Goal: Task Accomplishment & Management: Manage account settings

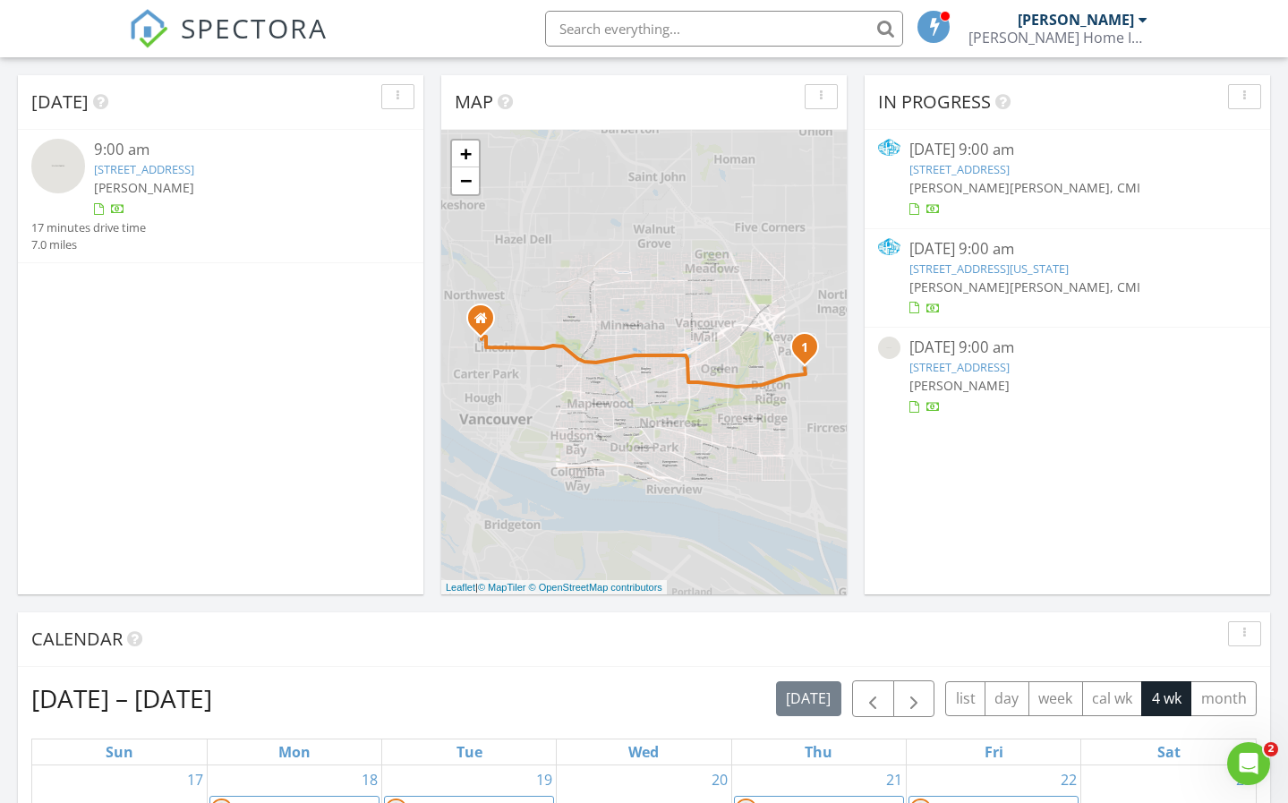
scroll to position [1656, 1315]
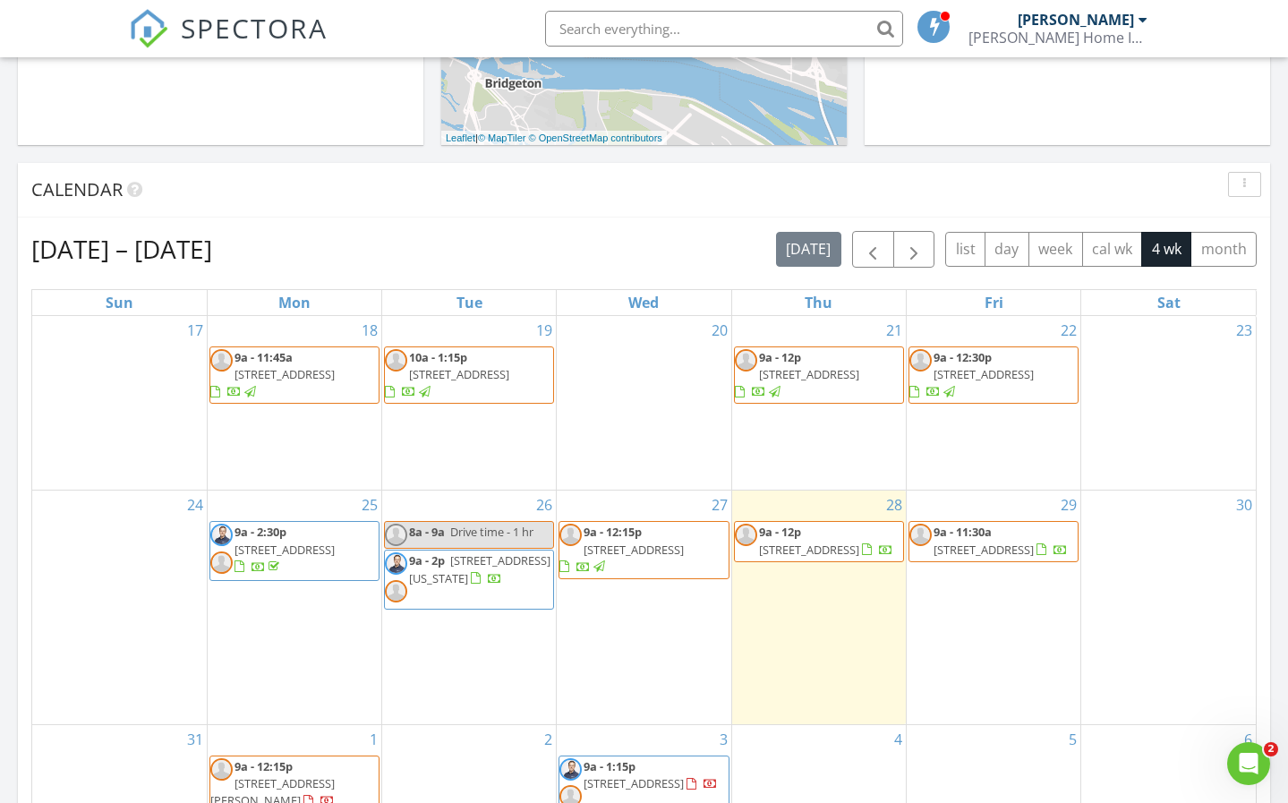
scroll to position [697, 0]
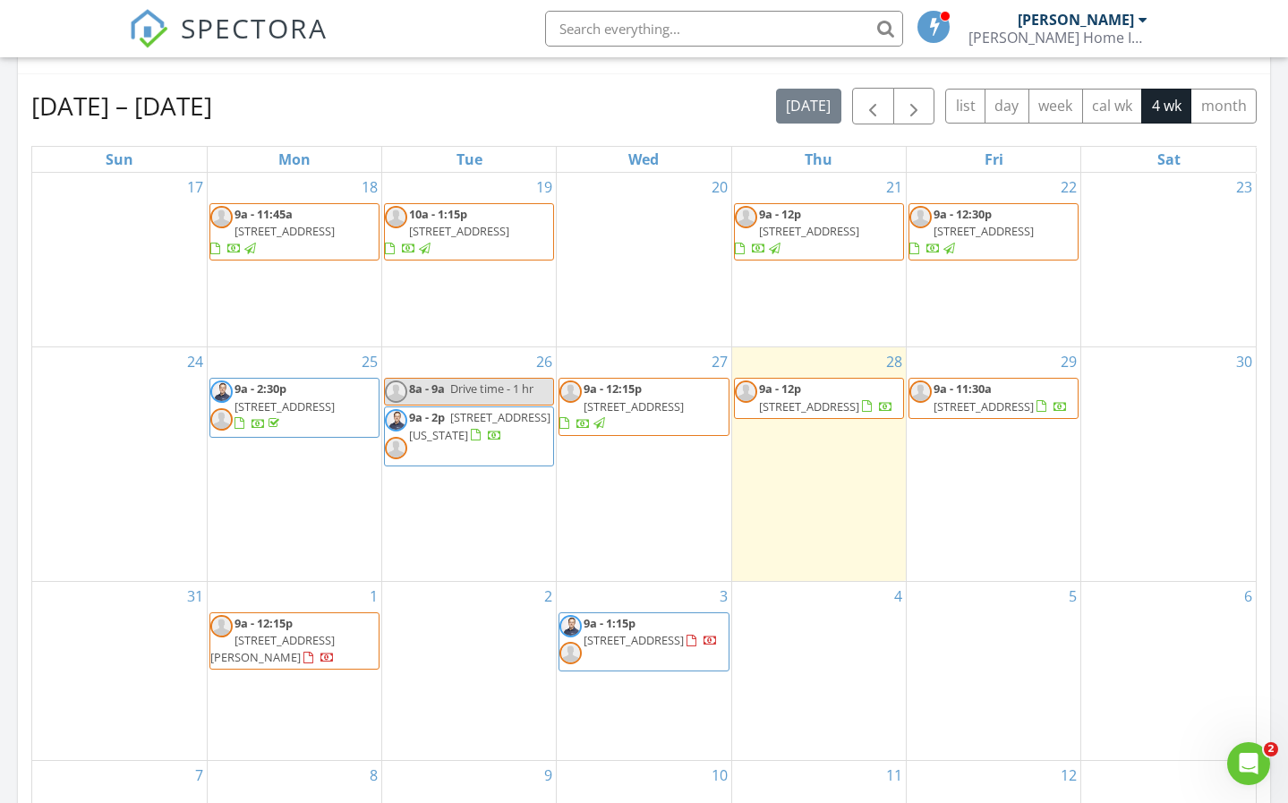
click at [1026, 409] on span "[STREET_ADDRESS]" at bounding box center [983, 406] width 100 height 16
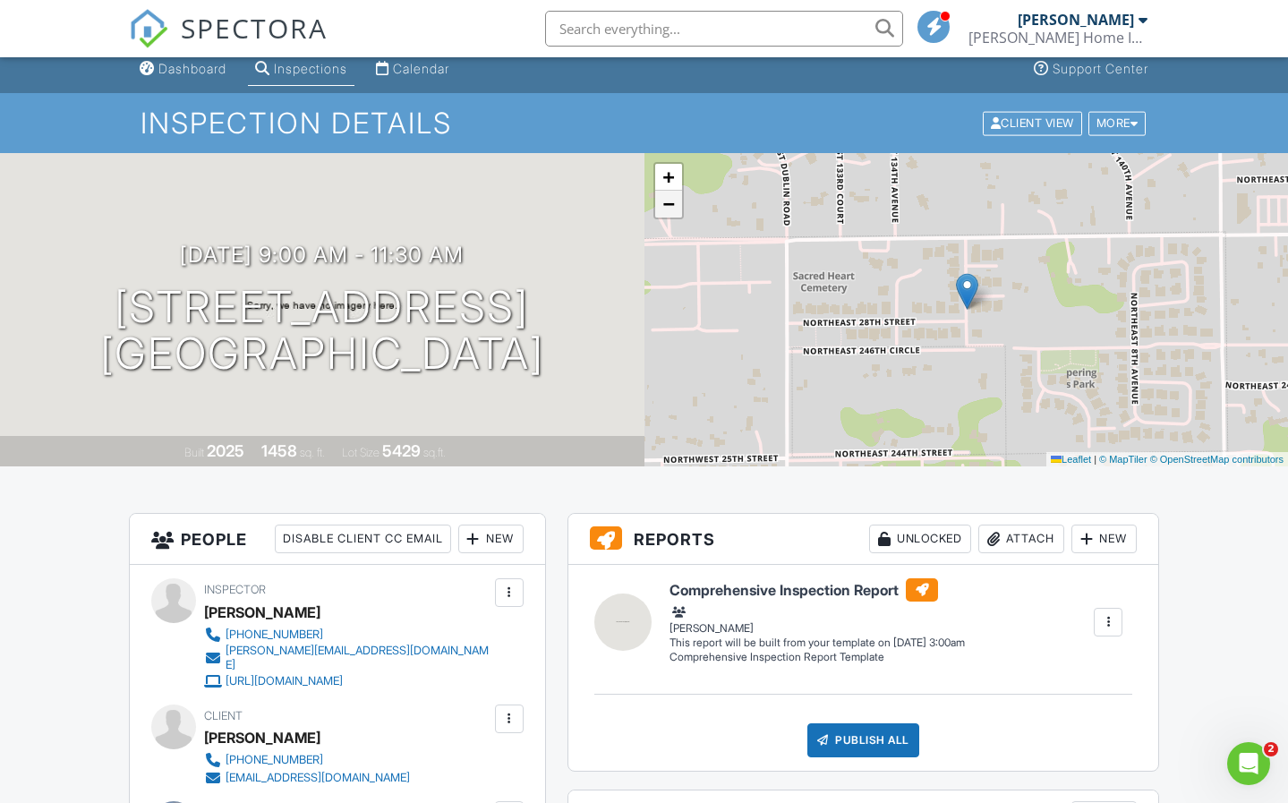
click at [669, 215] on span "−" at bounding box center [668, 203] width 12 height 22
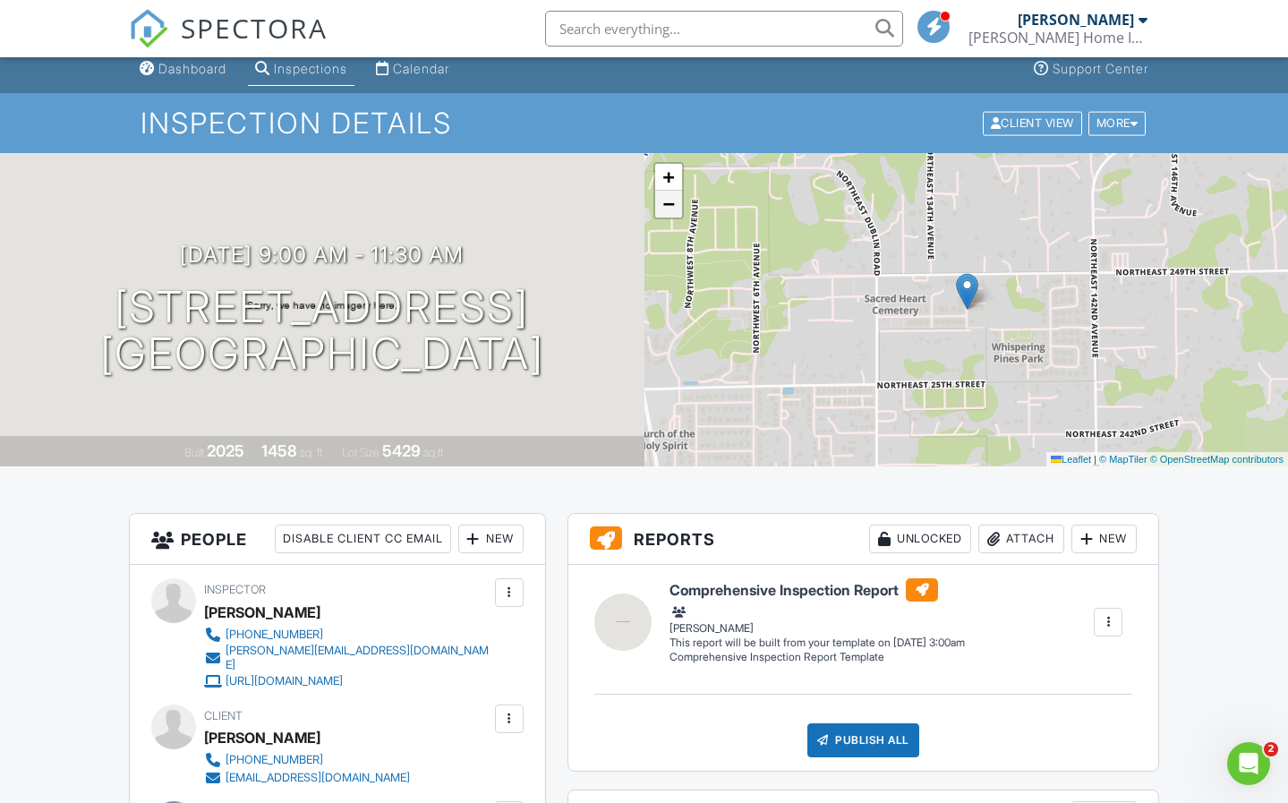
click at [669, 215] on span "−" at bounding box center [668, 203] width 12 height 22
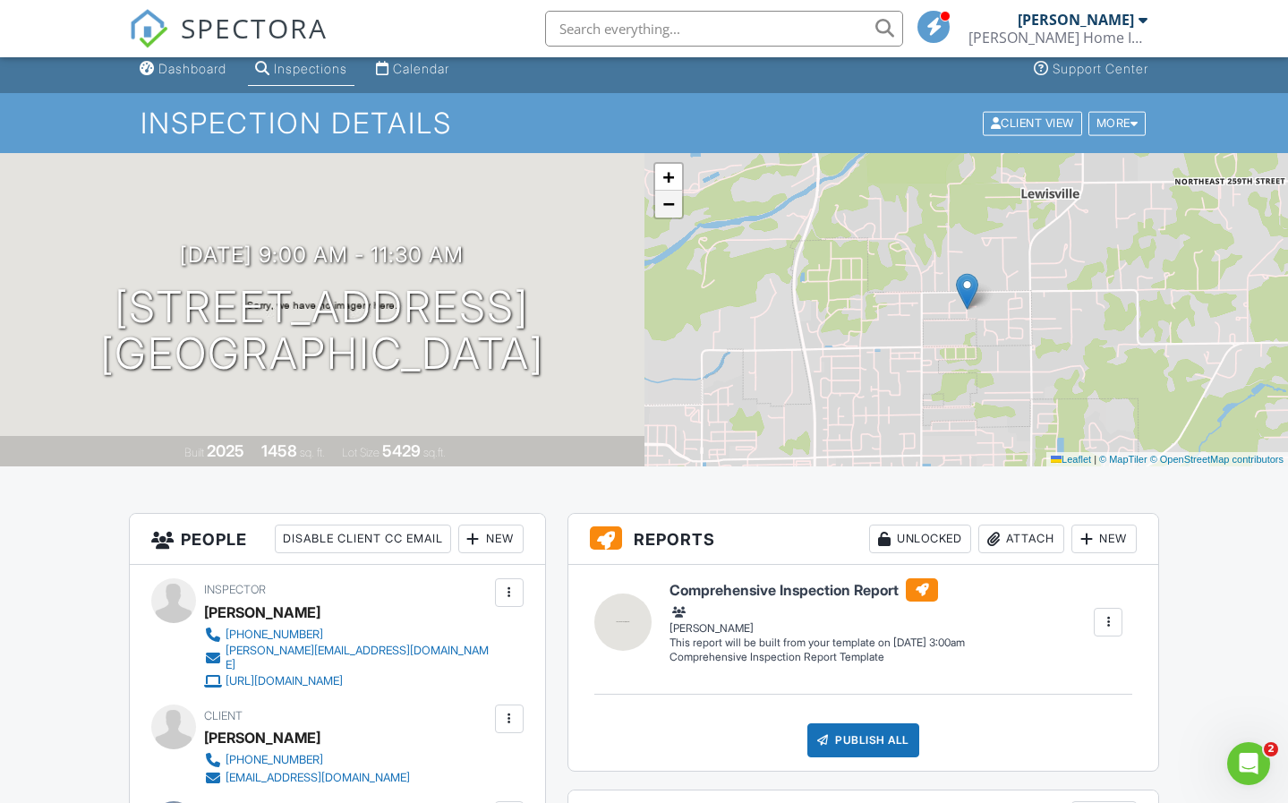
click at [669, 215] on span "−" at bounding box center [668, 203] width 12 height 22
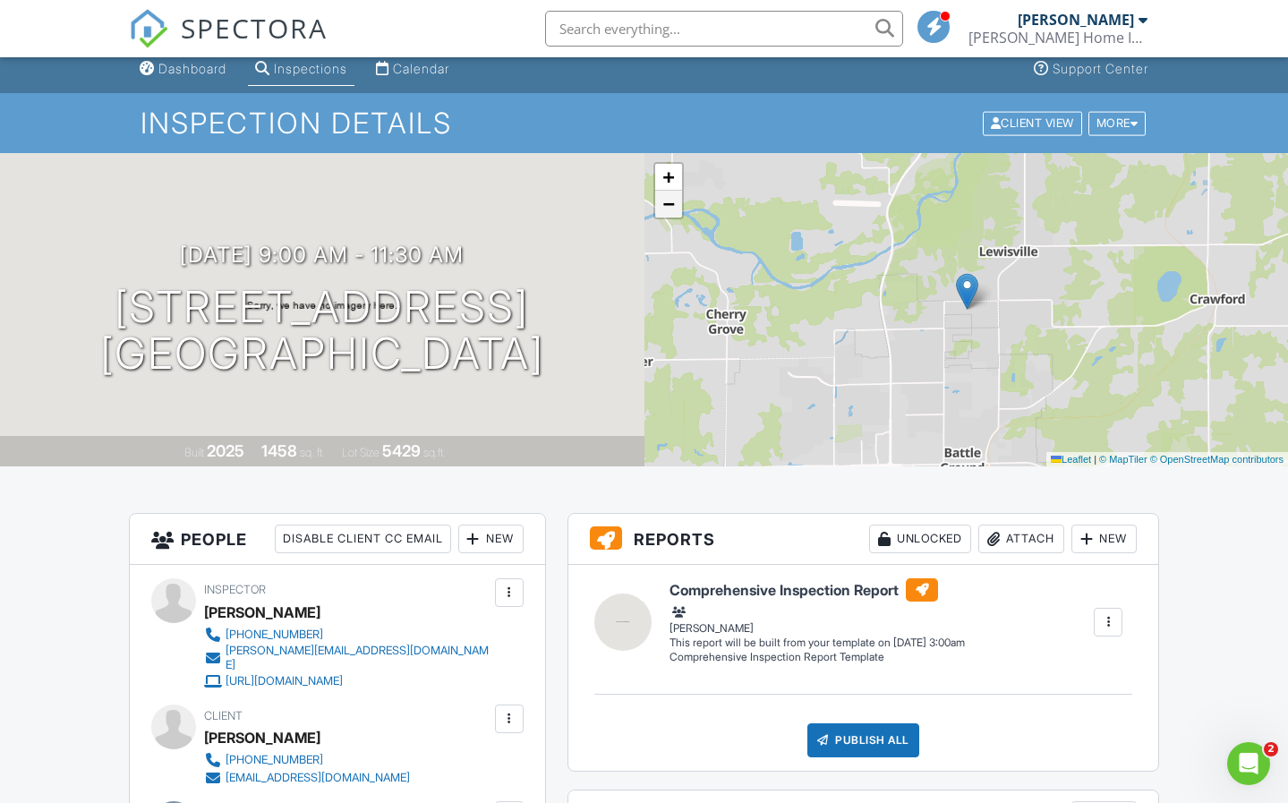
click at [669, 215] on span "−" at bounding box center [668, 203] width 12 height 22
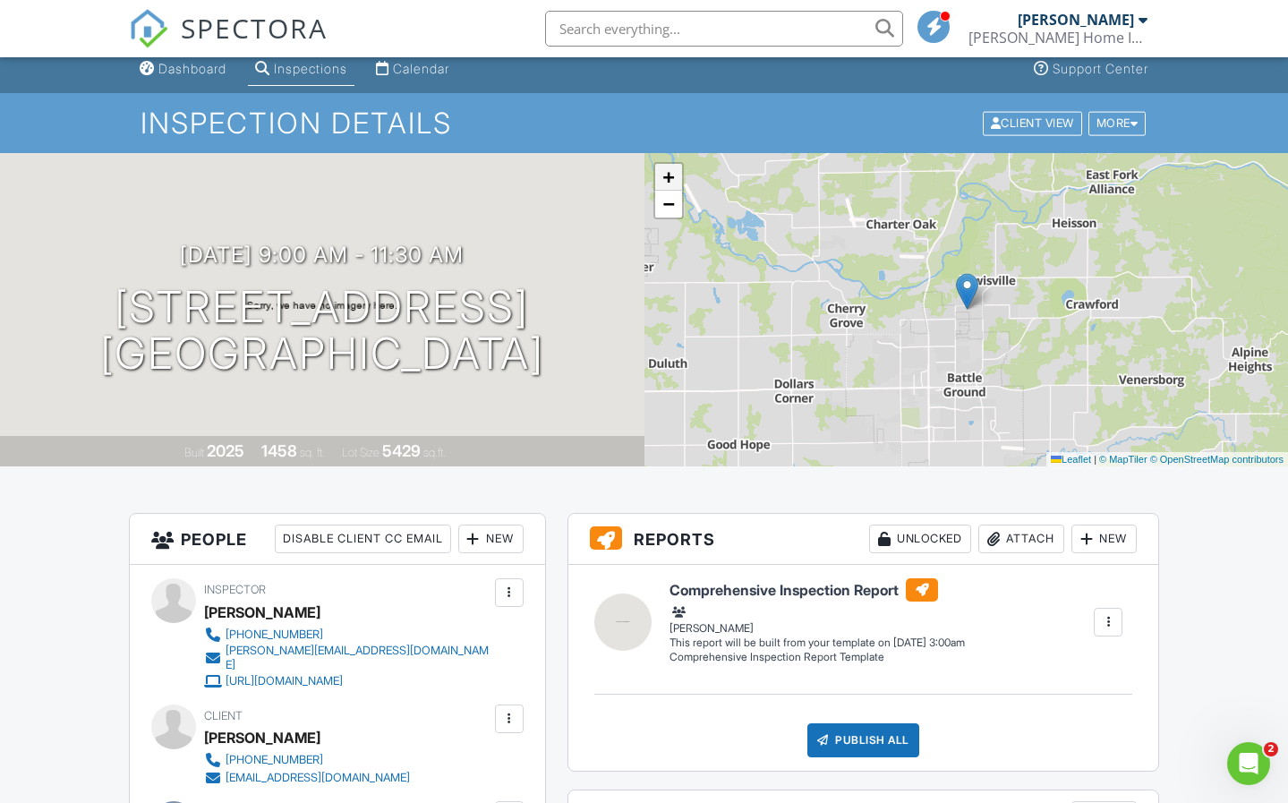
click at [667, 176] on span "+" at bounding box center [668, 177] width 12 height 22
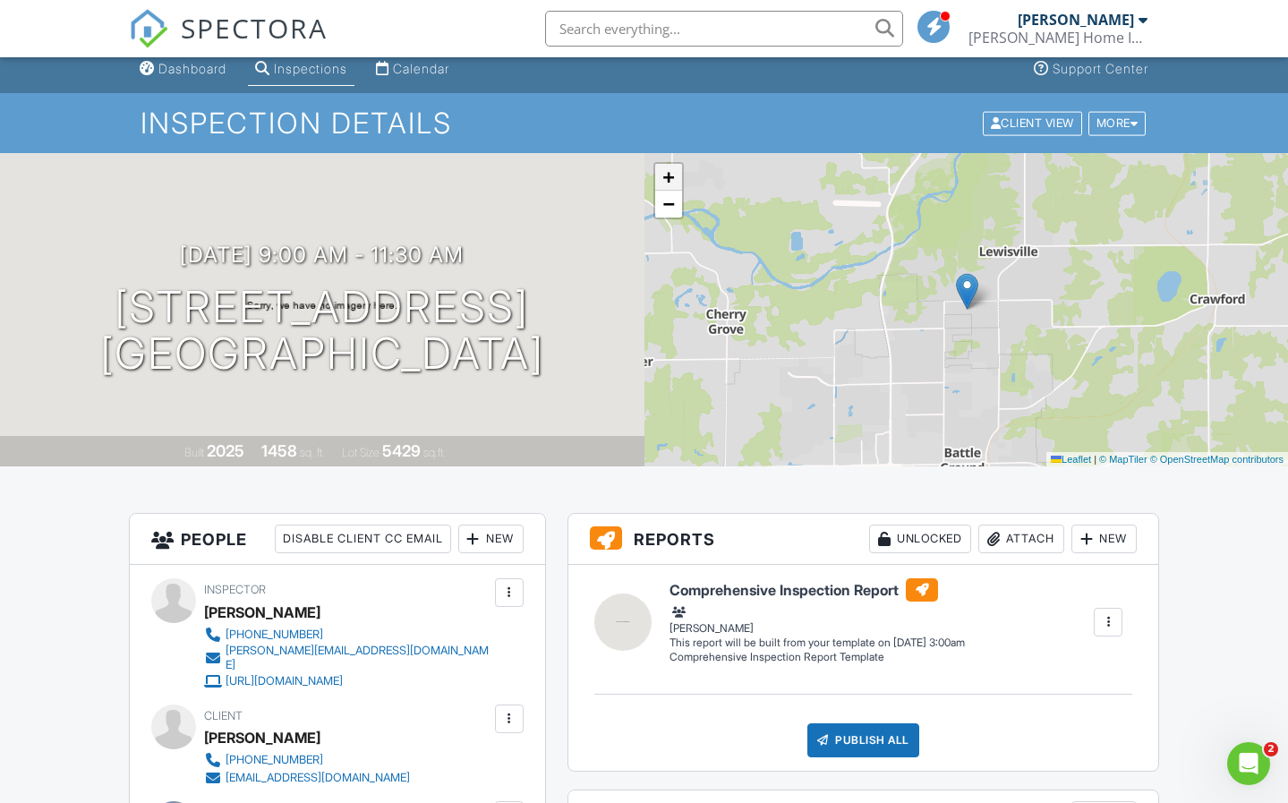
click at [667, 176] on span "+" at bounding box center [668, 177] width 12 height 22
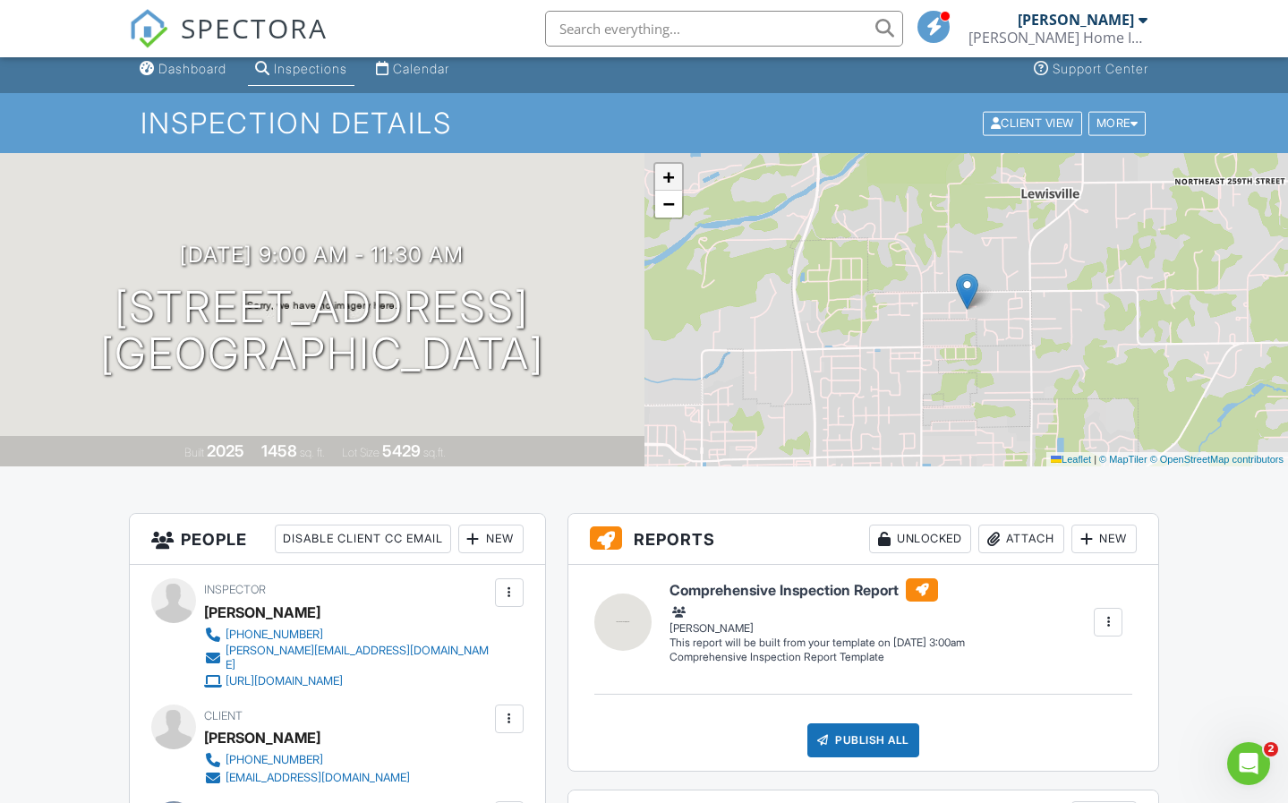
click at [667, 176] on span "+" at bounding box center [668, 177] width 12 height 22
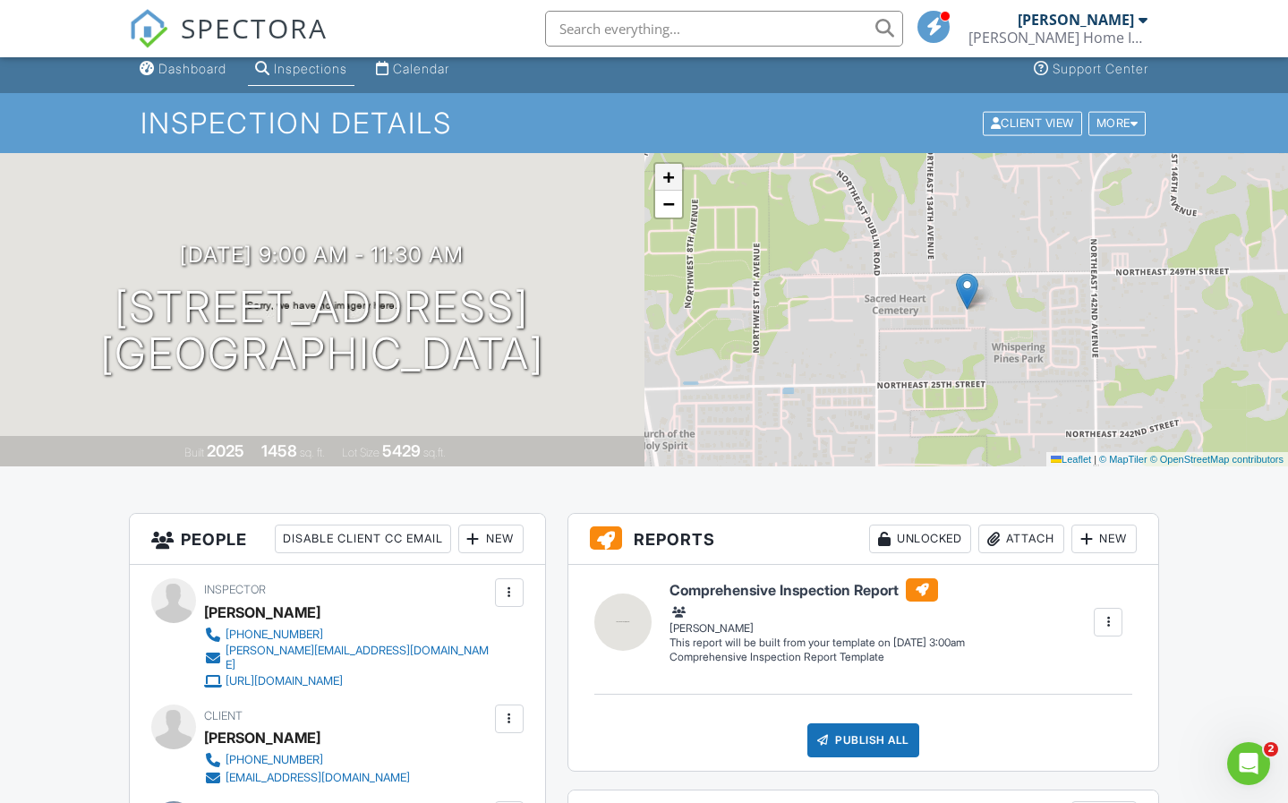
click at [667, 176] on span "+" at bounding box center [668, 177] width 12 height 22
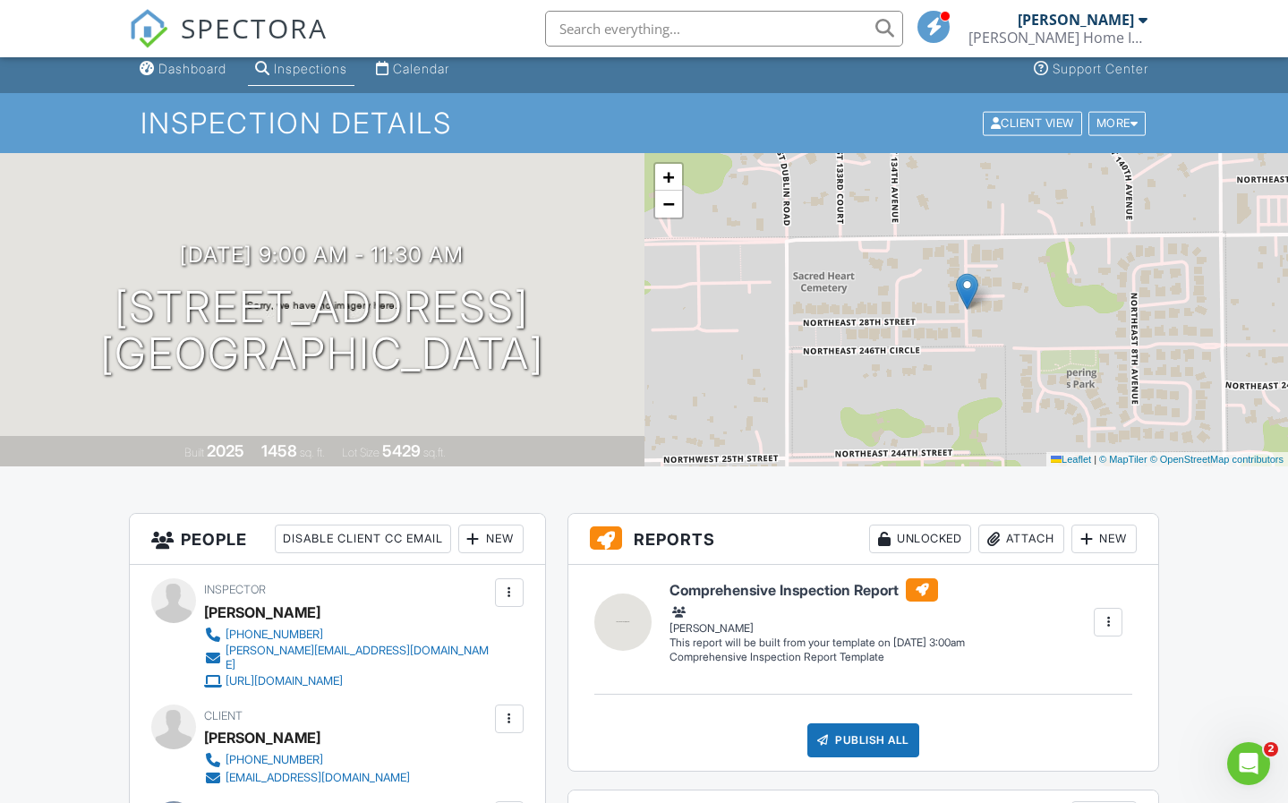
click at [199, 60] on link "SPECTORA" at bounding box center [228, 43] width 199 height 38
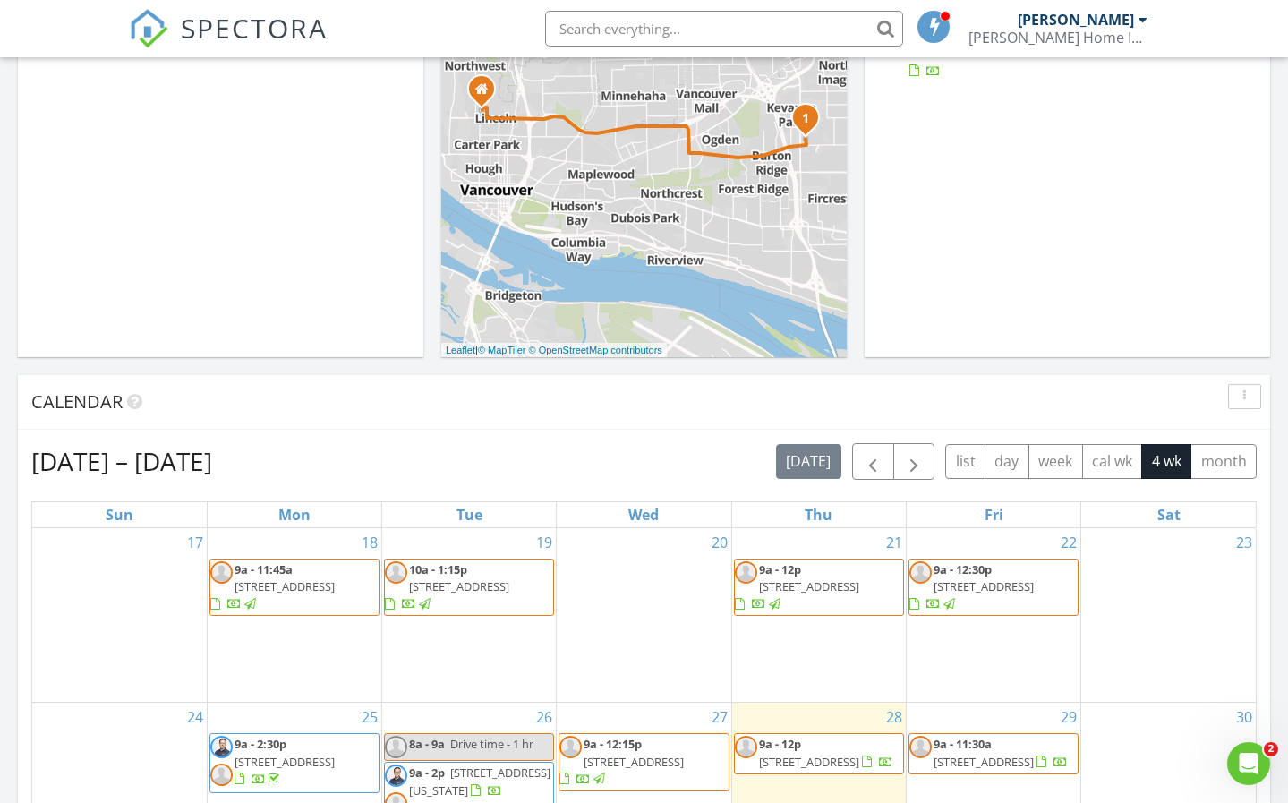
scroll to position [740, 0]
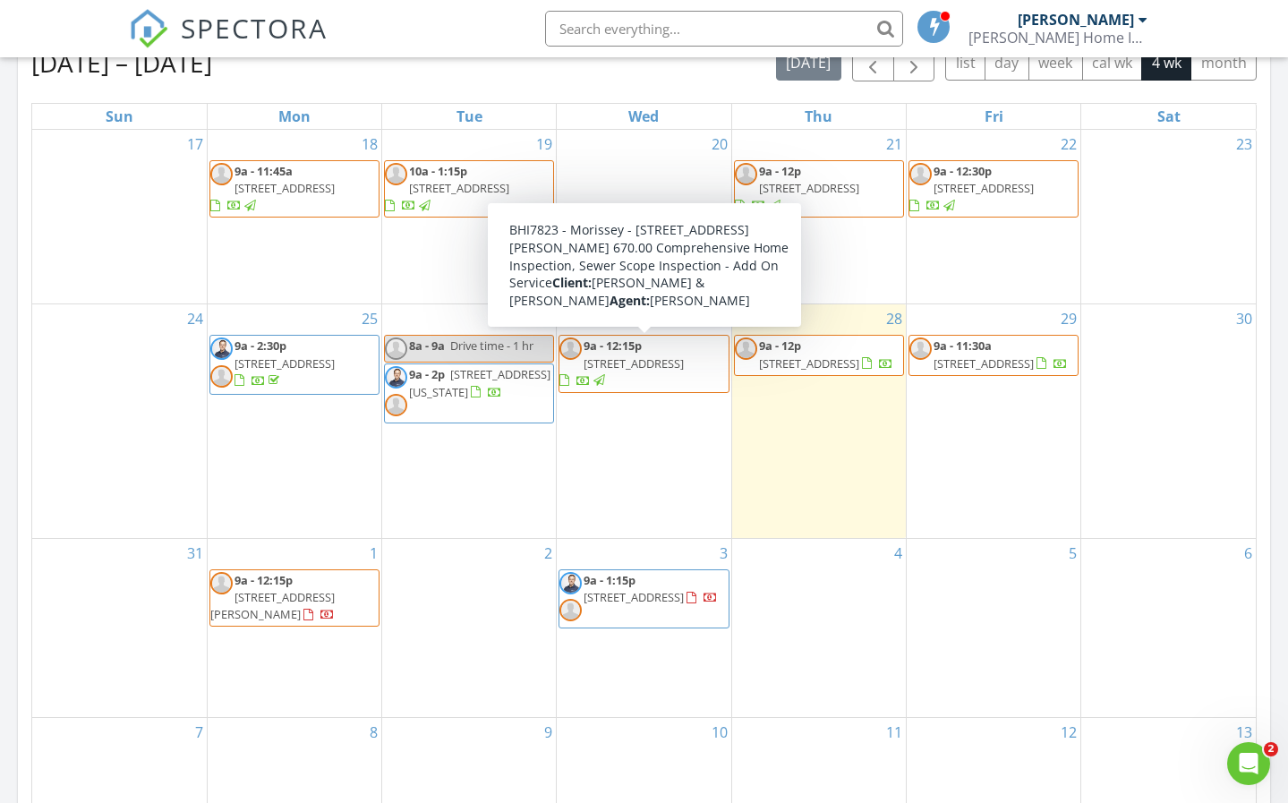
click at [654, 362] on span "[STREET_ADDRESS]" at bounding box center [633, 363] width 100 height 16
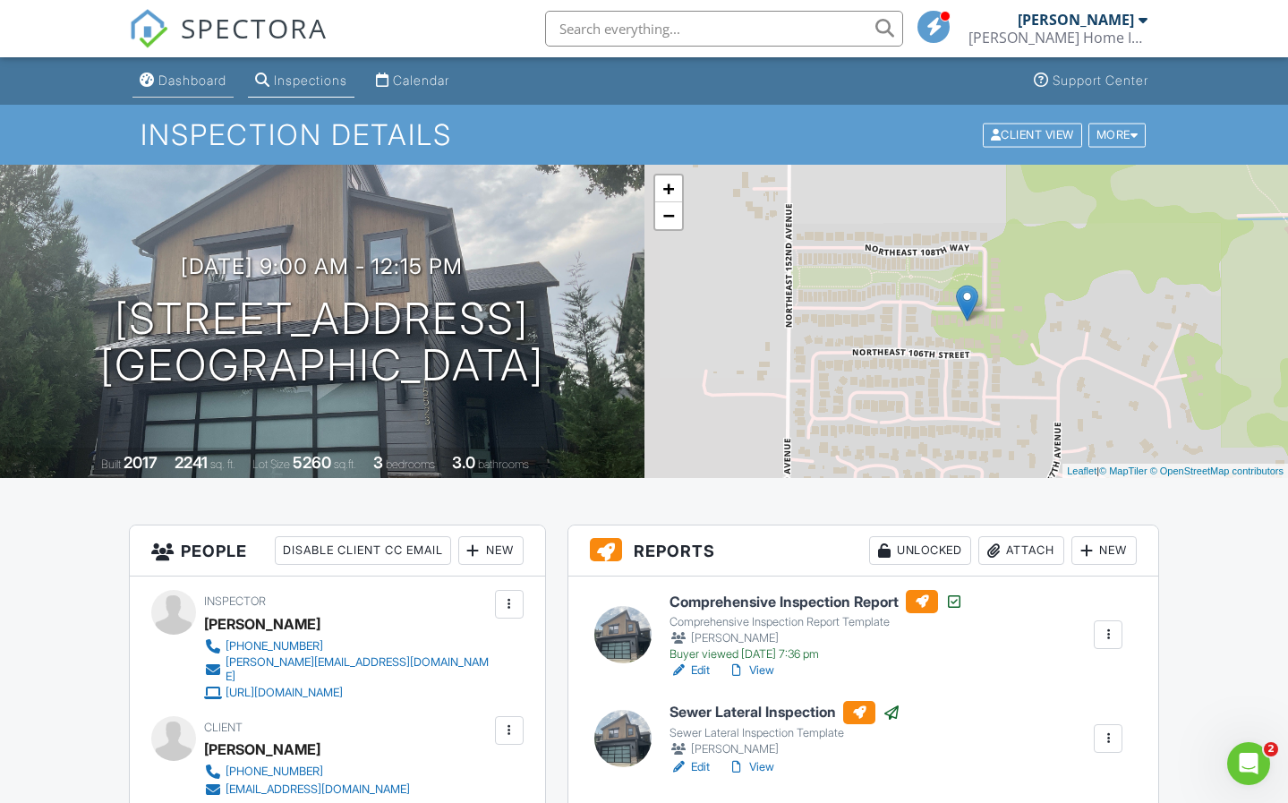
click at [198, 82] on div "Dashboard" at bounding box center [192, 79] width 68 height 15
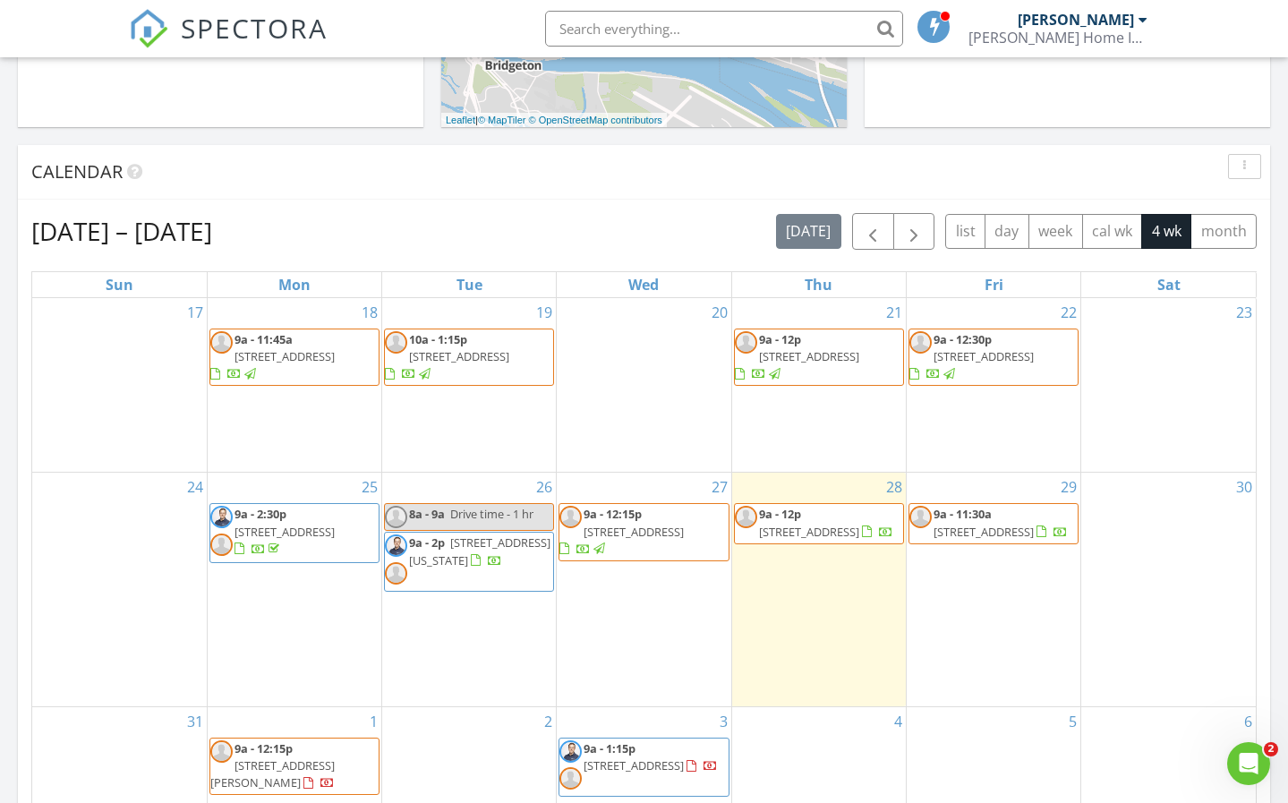
scroll to position [657, 0]
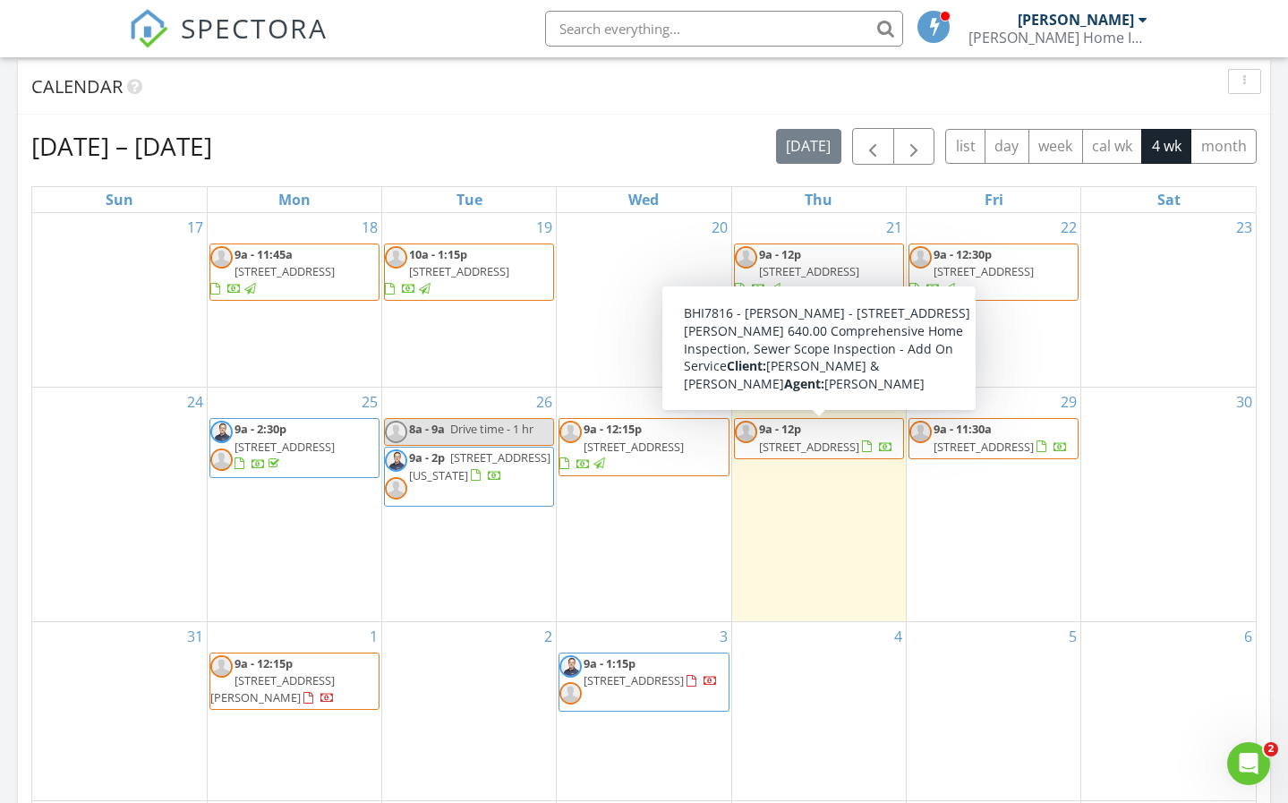
click at [812, 438] on span "[STREET_ADDRESS]" at bounding box center [809, 446] width 100 height 16
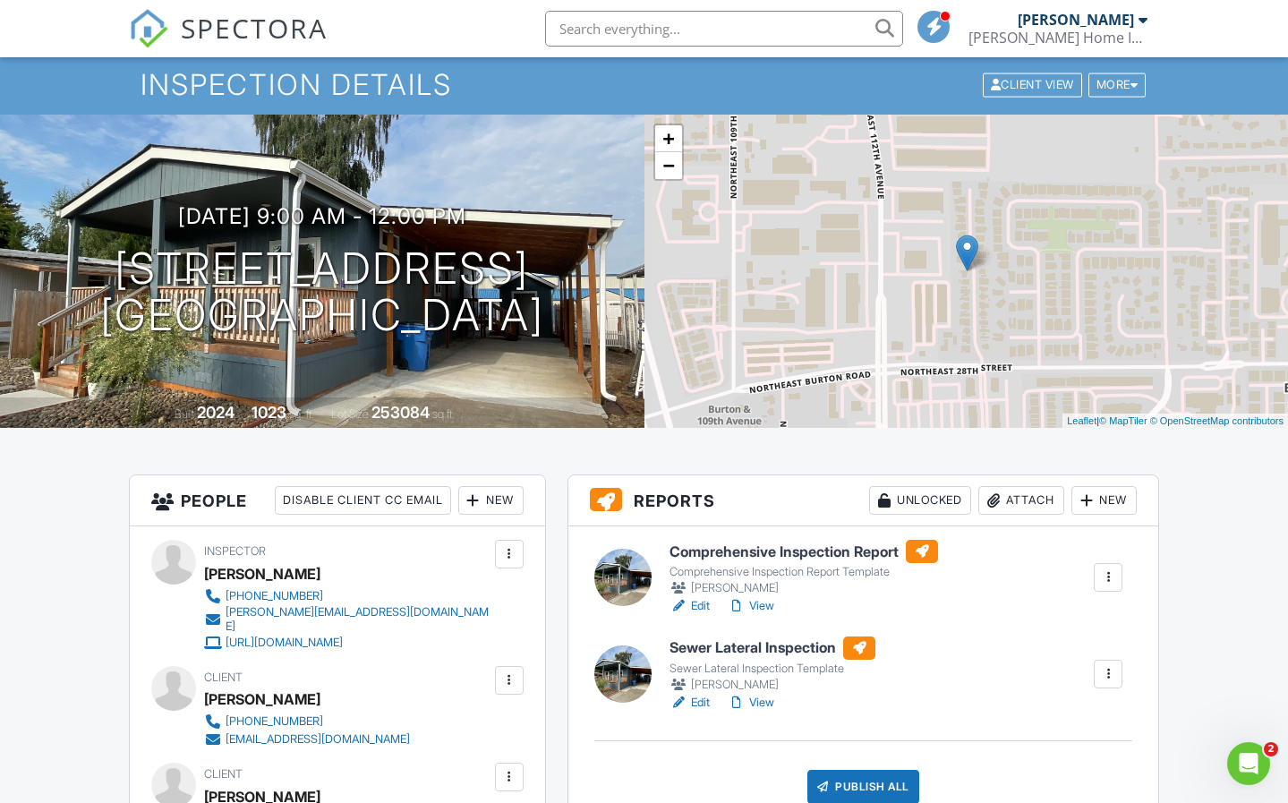
scroll to position [106, 0]
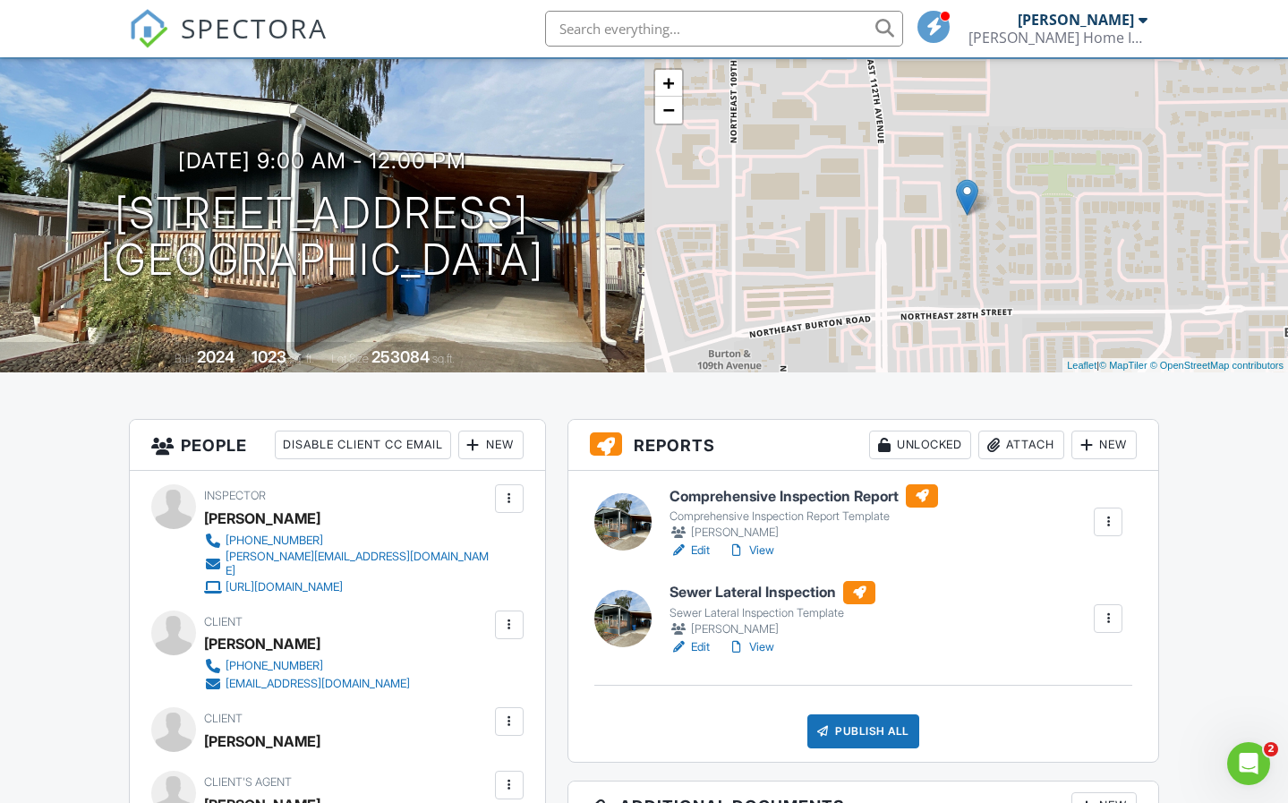
click at [706, 548] on link "Edit" at bounding box center [689, 550] width 40 height 18
